Goal: Task Accomplishment & Management: Complete application form

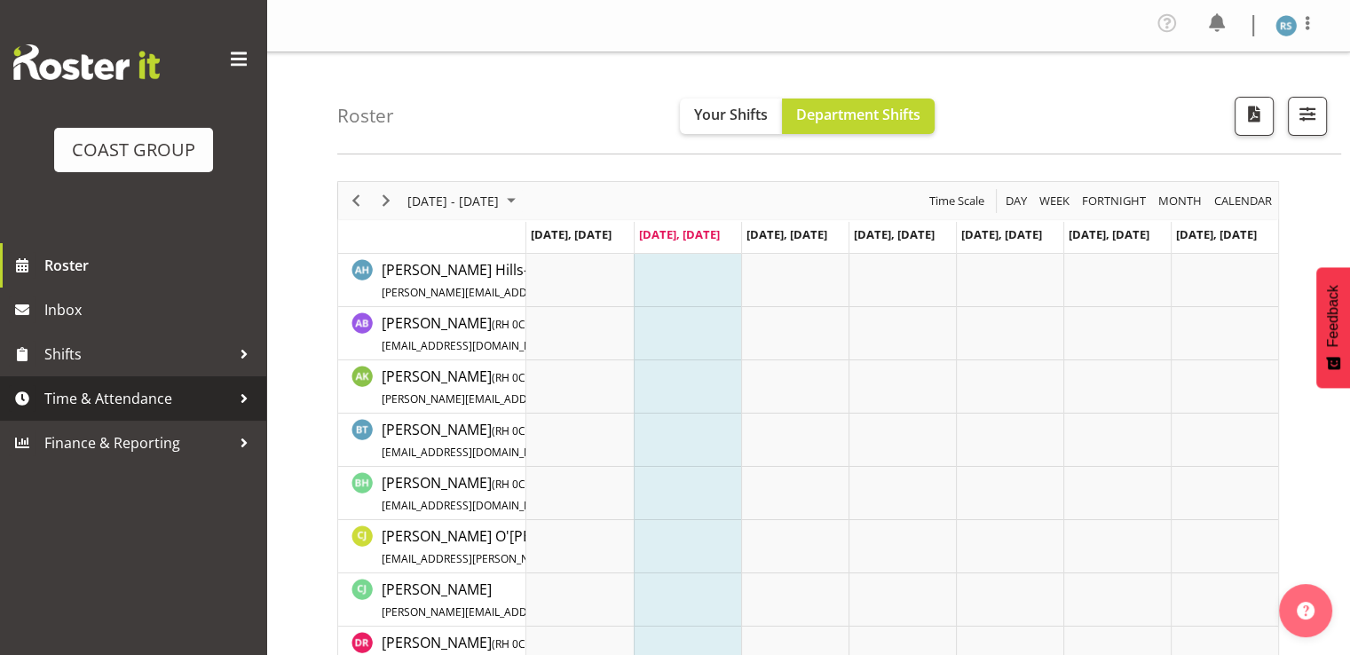
click at [179, 391] on span "Time & Attendance" at bounding box center [137, 398] width 186 height 27
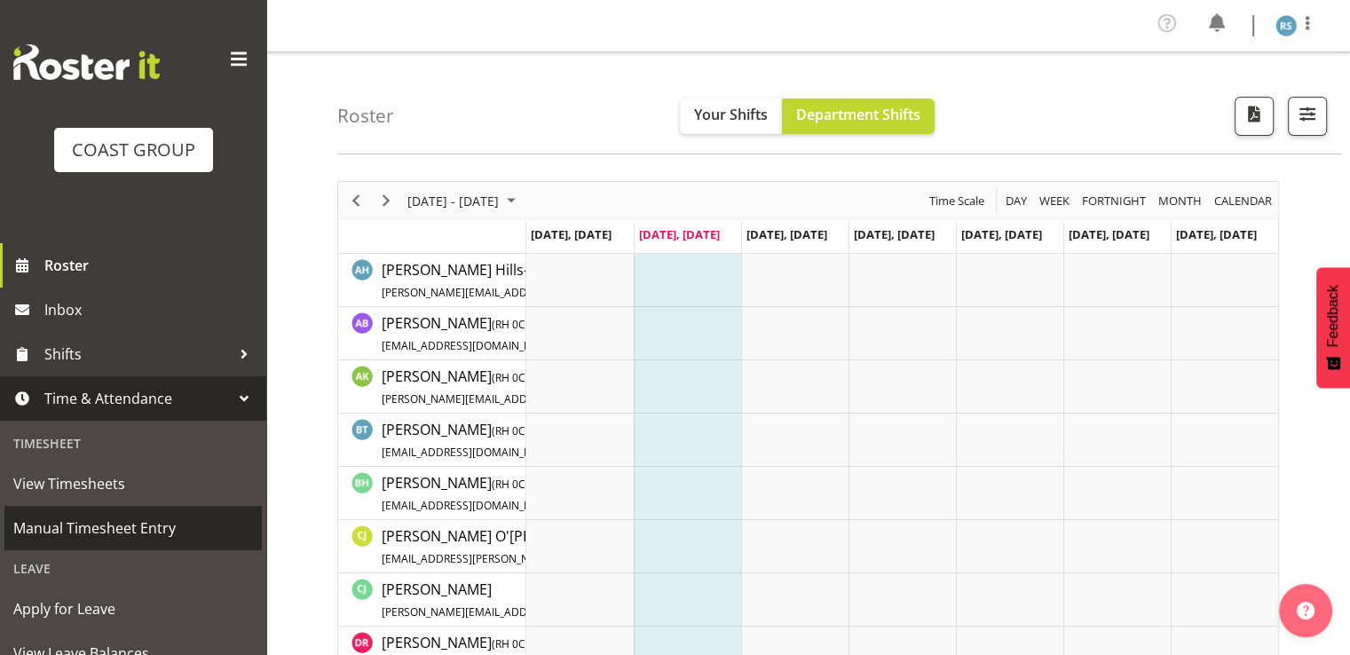
click at [132, 534] on span "Manual Timesheet Entry" at bounding box center [133, 528] width 240 height 27
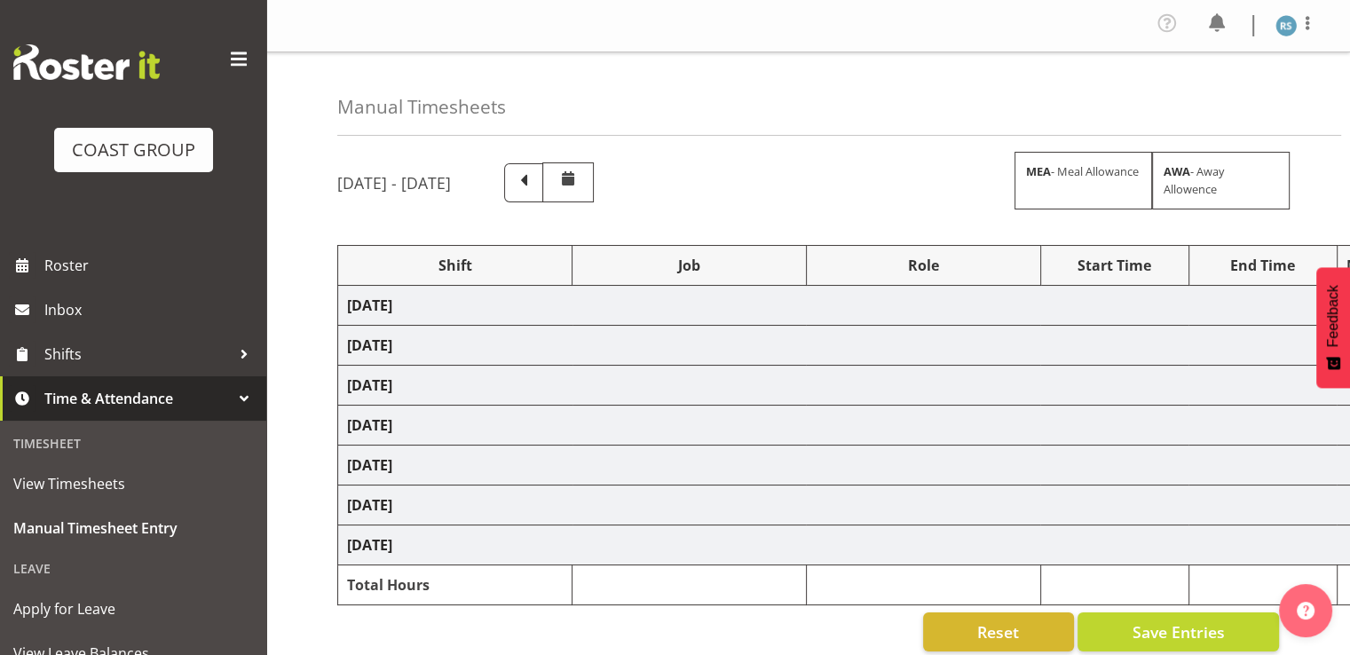
select select "62216"
select select "9477"
select select "41"
select select "62216"
select select "9477"
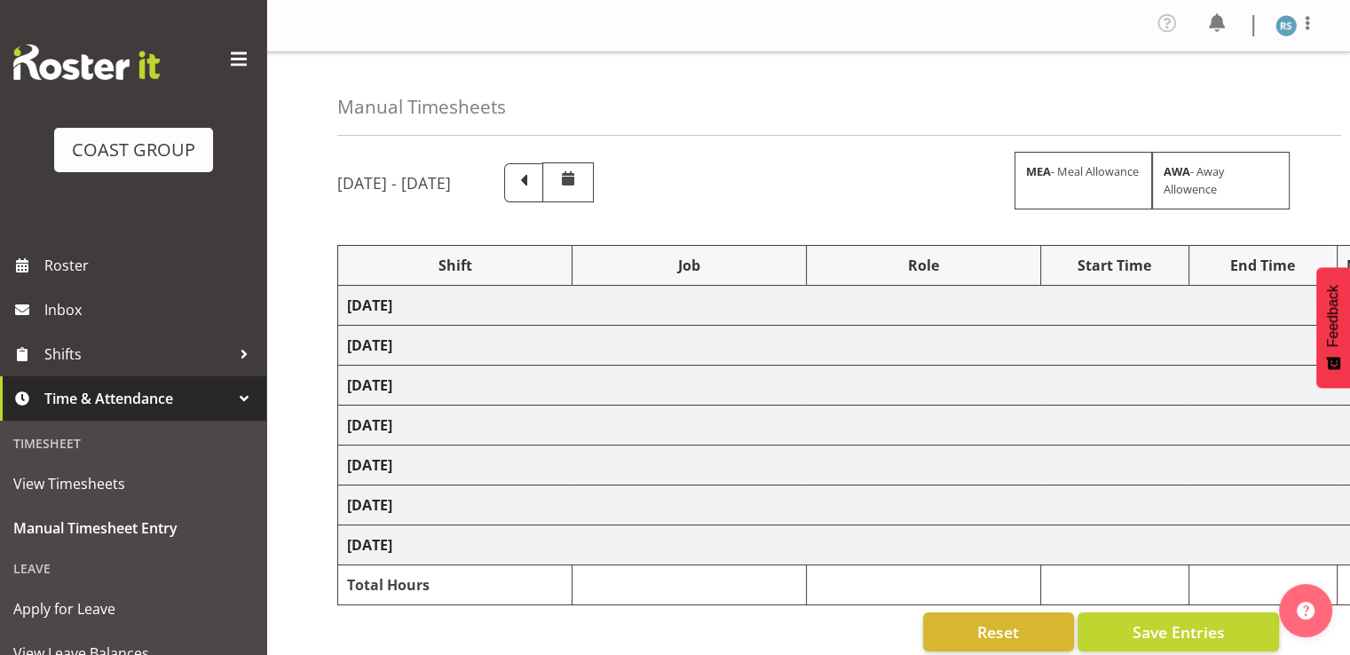
select select "41"
select select "62216"
select select "41"
select select "62216"
select select "9477"
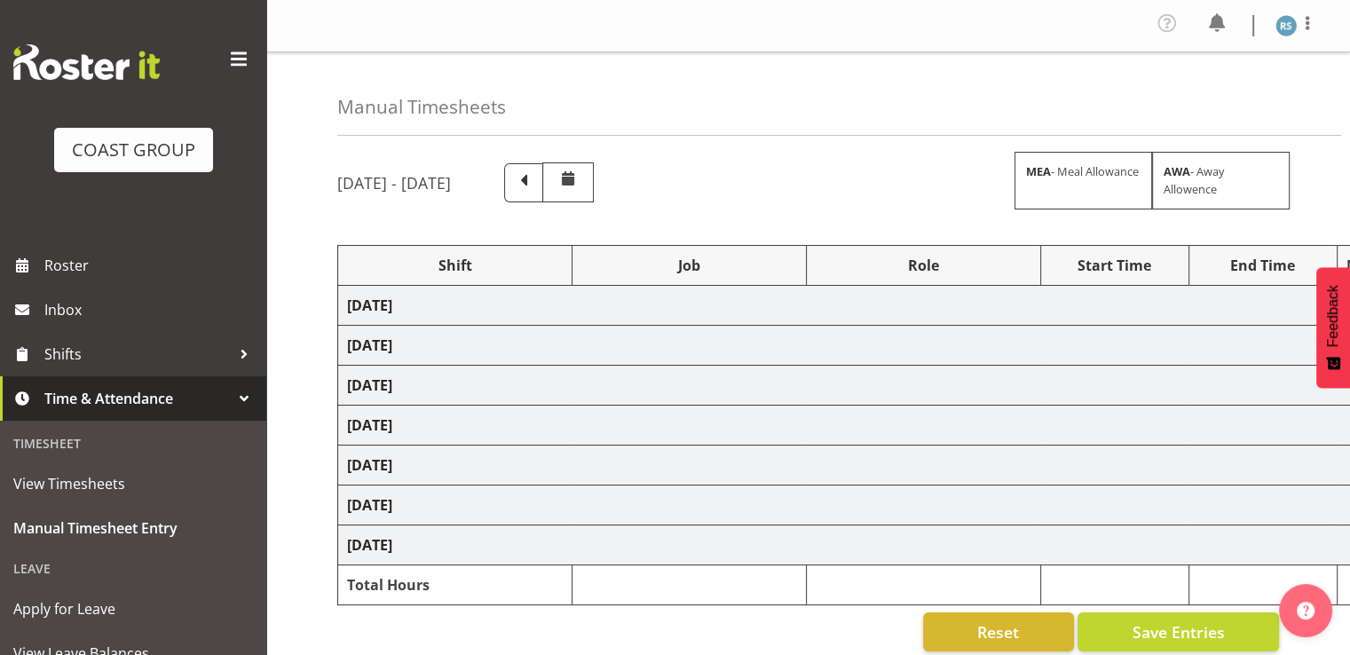
select select "41"
select select "62216"
select select "9477"
select select "41"
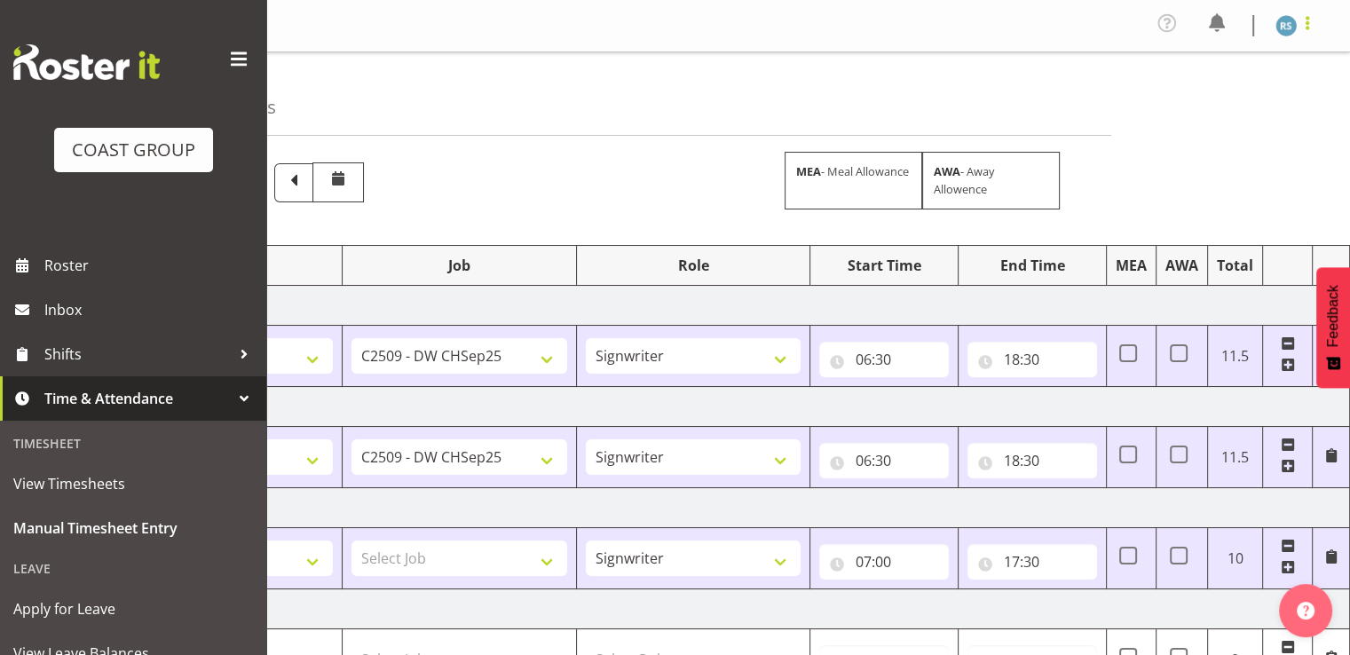
click at [1306, 21] on span at bounding box center [1307, 22] width 21 height 21
click at [1225, 91] on link "Log Out" at bounding box center [1233, 98] width 170 height 32
